Goal: Task Accomplishment & Management: Complete application form

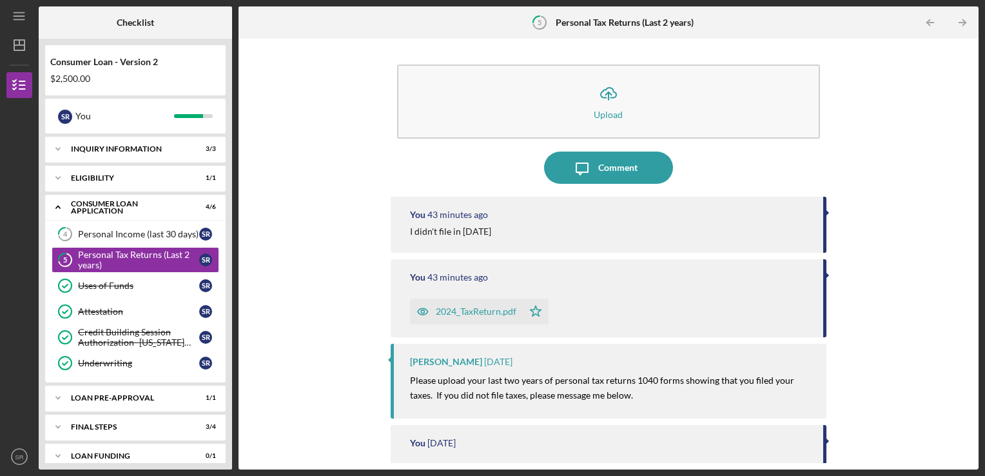
scroll to position [206, 0]
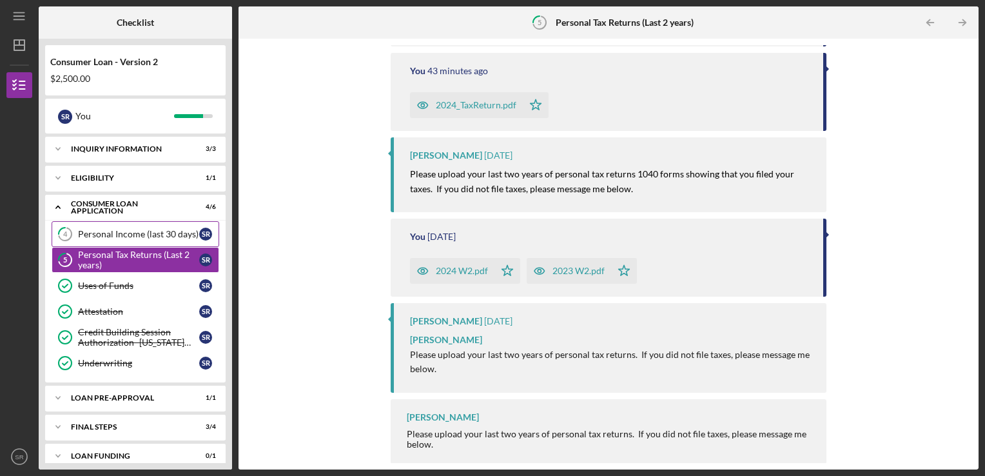
click at [142, 241] on link "4 Personal Income (last 30 days) S R" at bounding box center [136, 234] width 168 height 26
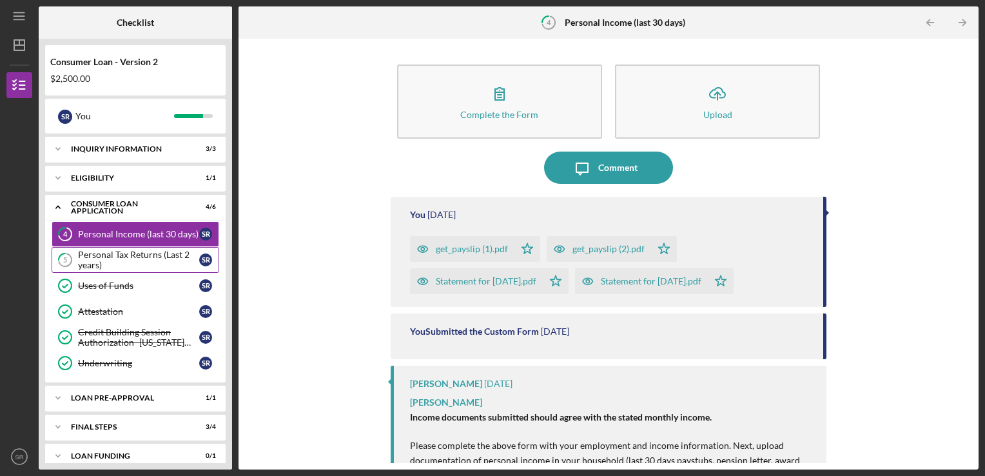
click at [155, 267] on div "Personal Tax Returns (Last 2 years)" at bounding box center [138, 260] width 121 height 21
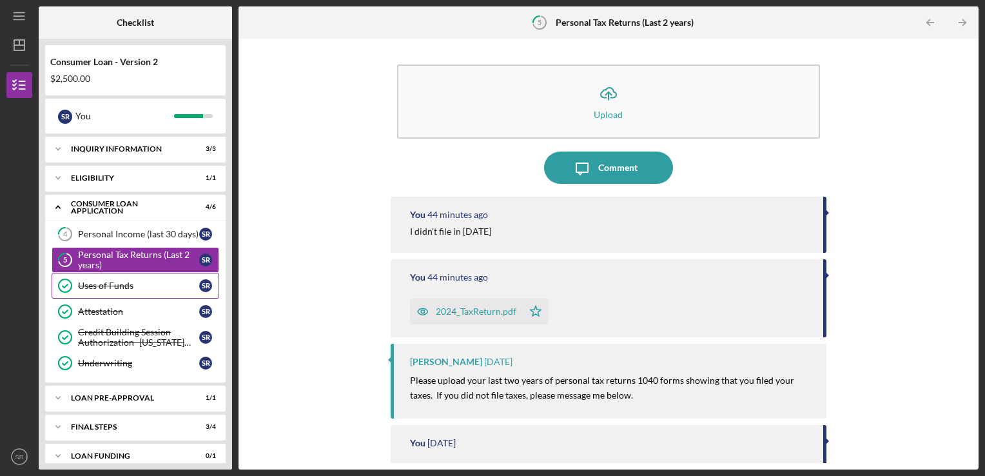
click at [148, 281] on div "Uses of Funds" at bounding box center [138, 285] width 121 height 10
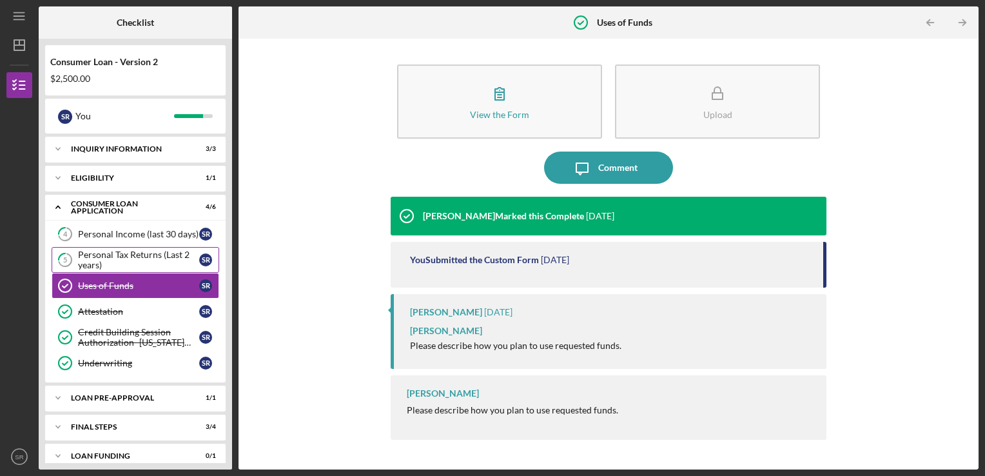
click at [140, 259] on div "Personal Tax Returns (Last 2 years)" at bounding box center [138, 260] width 121 height 21
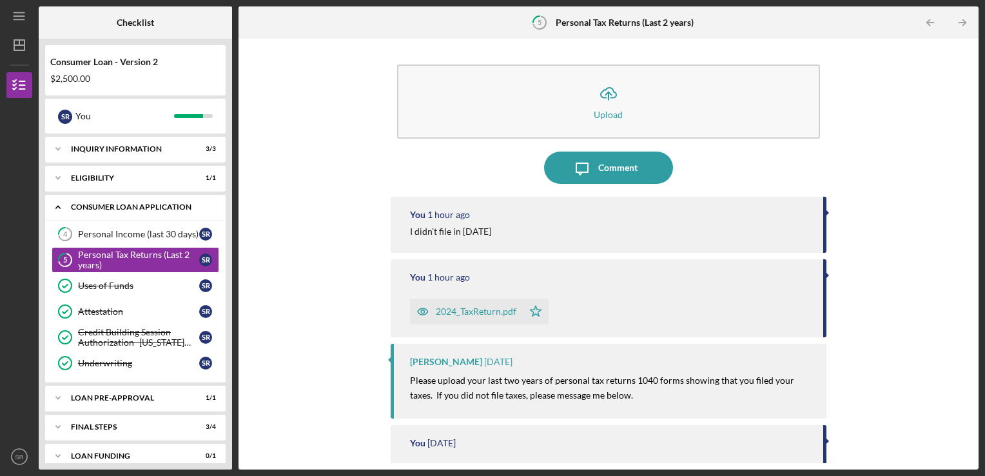
click at [156, 220] on div "Icon/Expander Consumer Loan Application 4 / 6" at bounding box center [135, 207] width 181 height 26
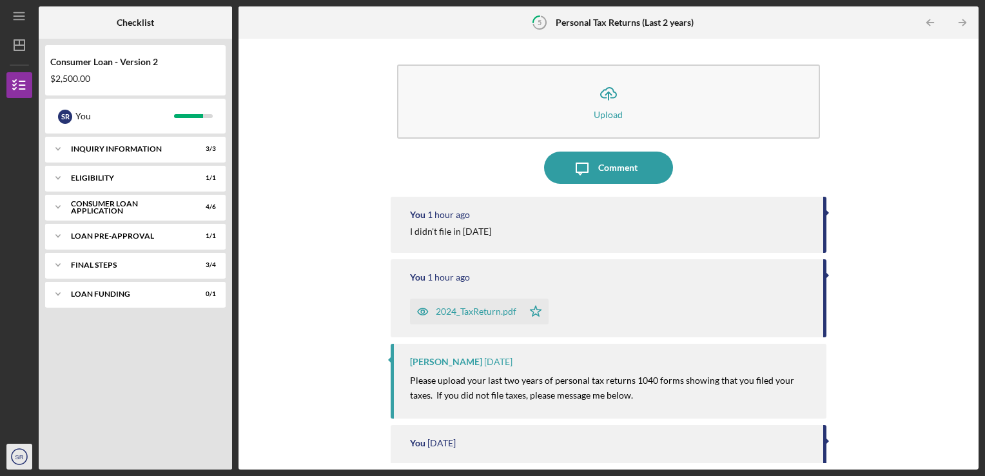
click at [21, 449] on circle "button" at bounding box center [19, 456] width 15 height 15
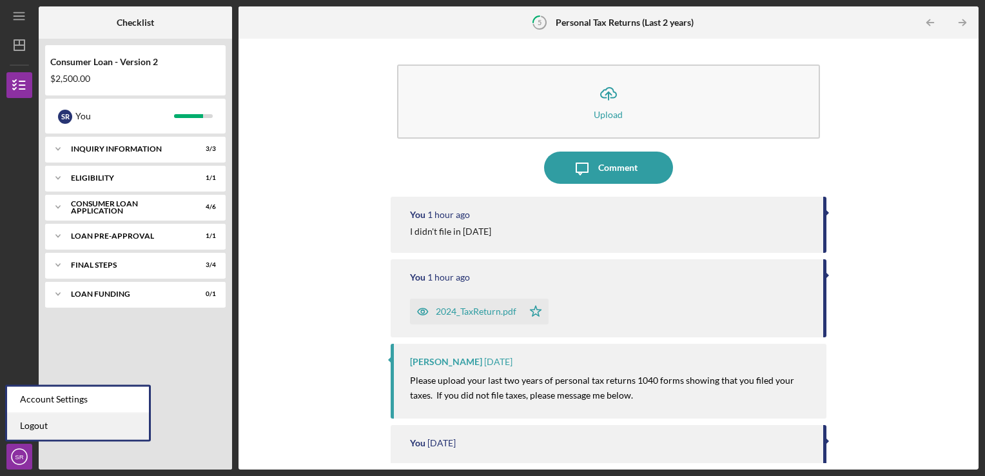
click at [115, 422] on link "Logout" at bounding box center [78, 426] width 142 height 26
